Goal: Task Accomplishment & Management: Manage account settings

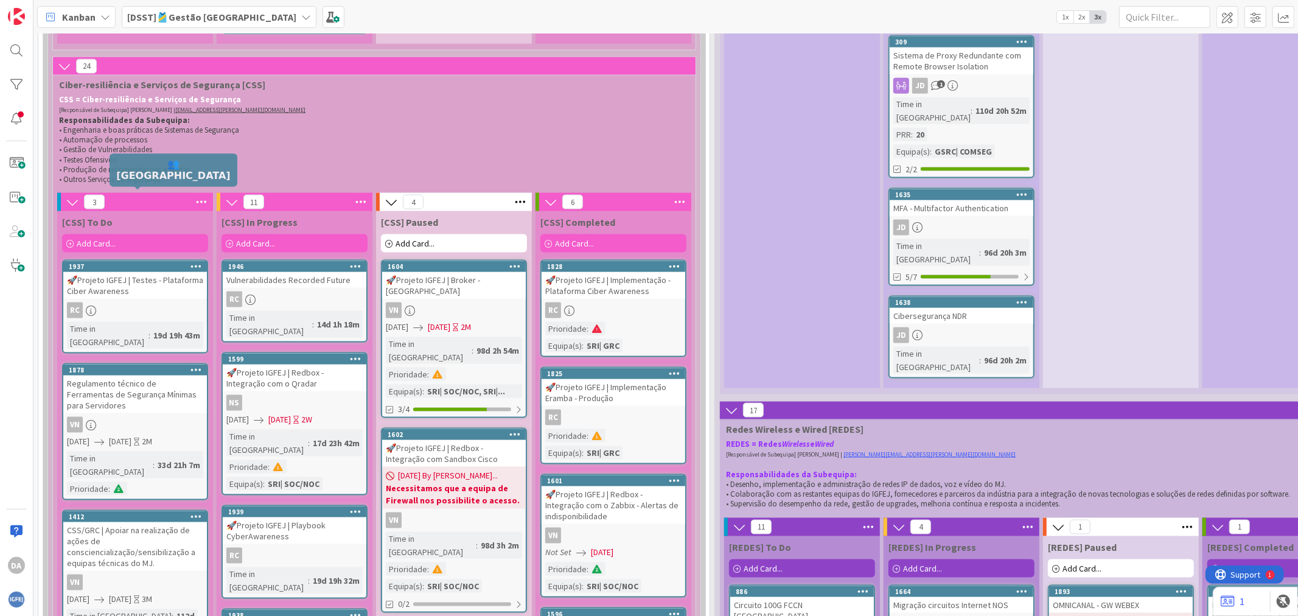
scroll to position [811, 0]
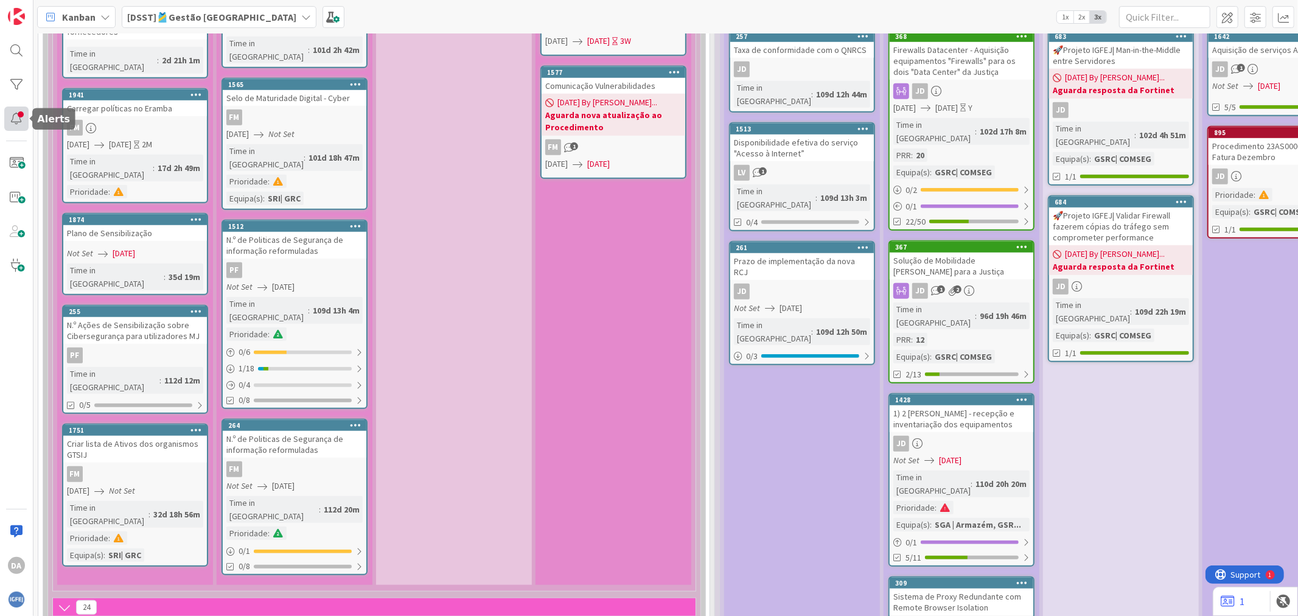
click at [18, 117] on div at bounding box center [16, 118] width 24 height 24
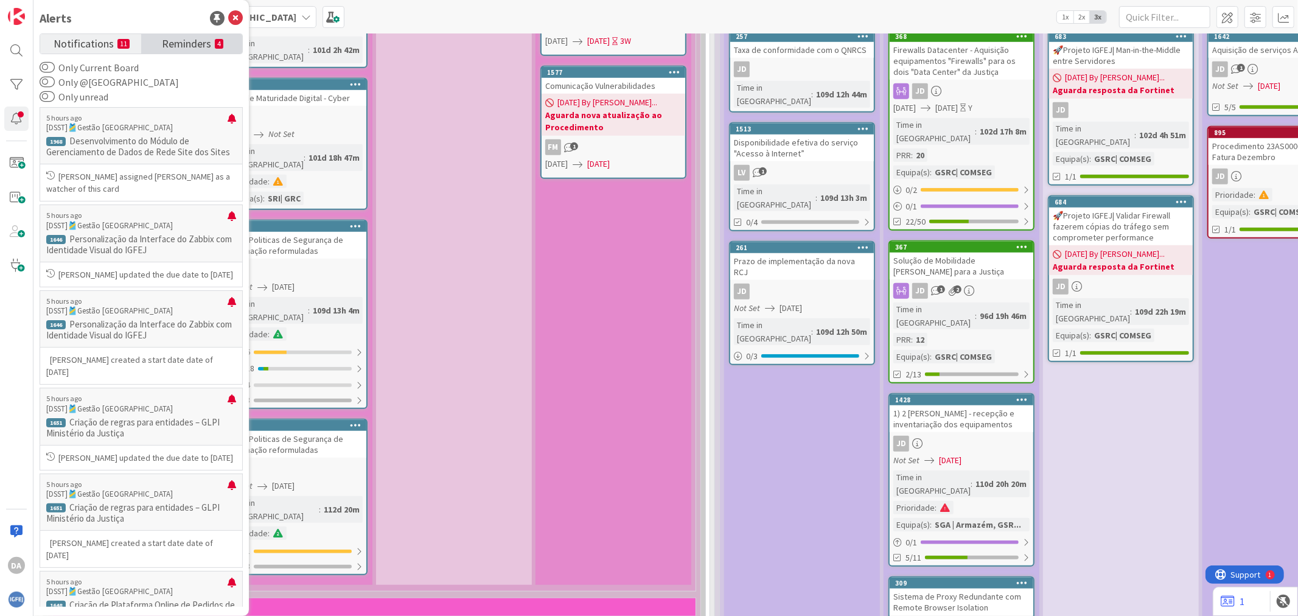
click at [184, 43] on span "Reminders" at bounding box center [186, 42] width 49 height 17
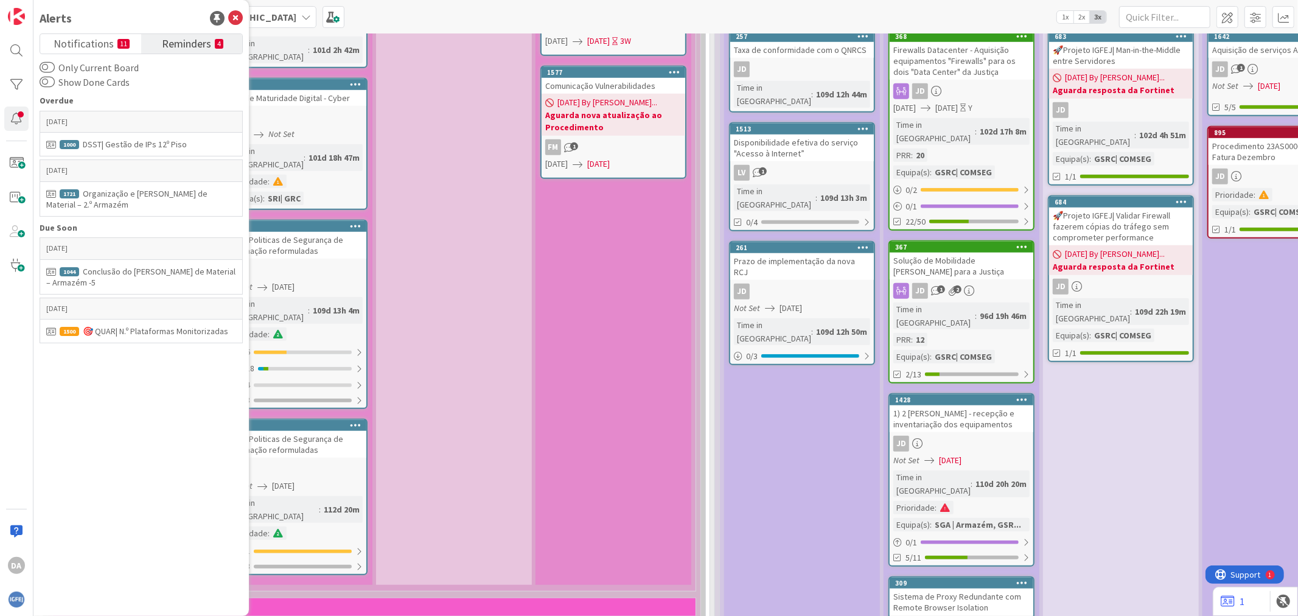
drag, startPoint x: 184, startPoint y: 43, endPoint x: 172, endPoint y: 40, distance: 13.1
click at [172, 40] on span "Reminders" at bounding box center [186, 42] width 49 height 17
click at [122, 44] on small "11" at bounding box center [123, 44] width 12 height 10
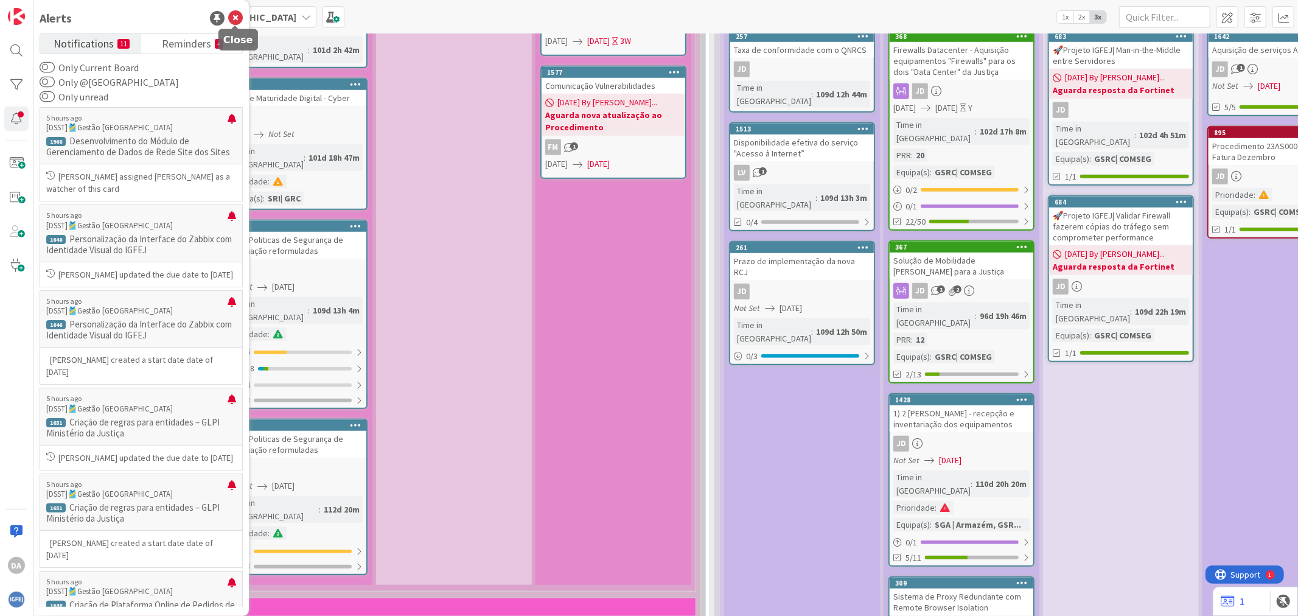
click at [232, 13] on icon at bounding box center [235, 18] width 15 height 15
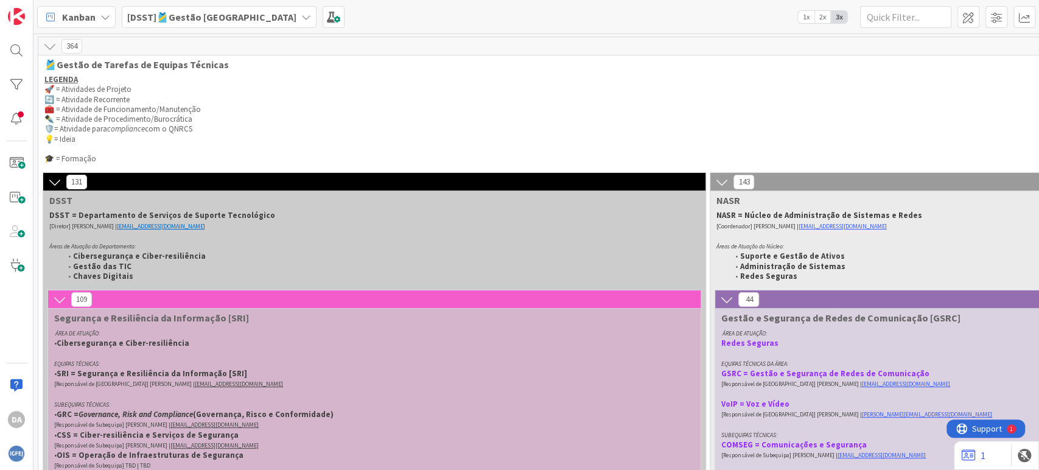
scroll to position [2704, 0]
